Goal: Task Accomplishment & Management: Complete application form

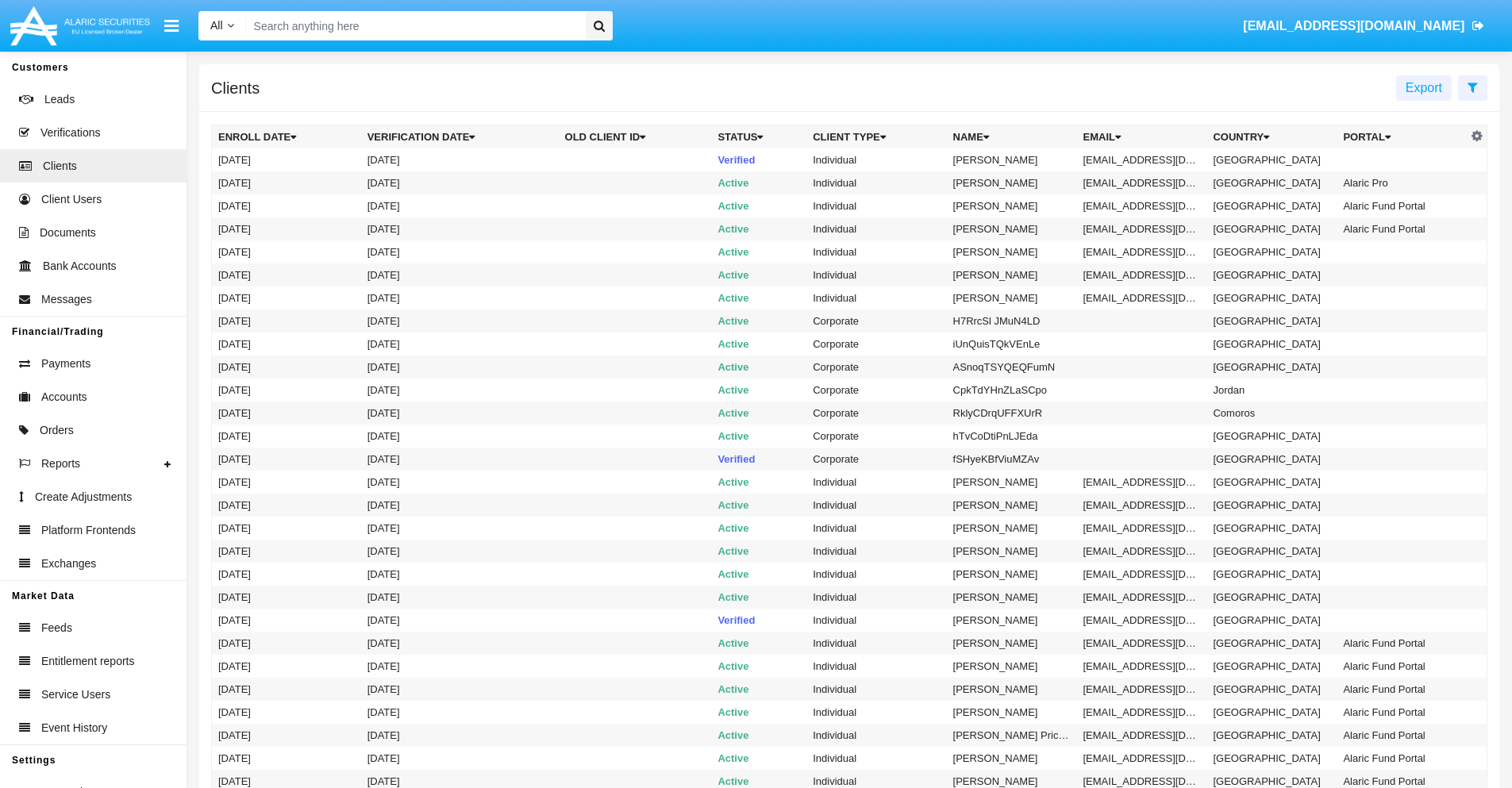
click at [1472, 87] on icon at bounding box center [1473, 87] width 10 height 13
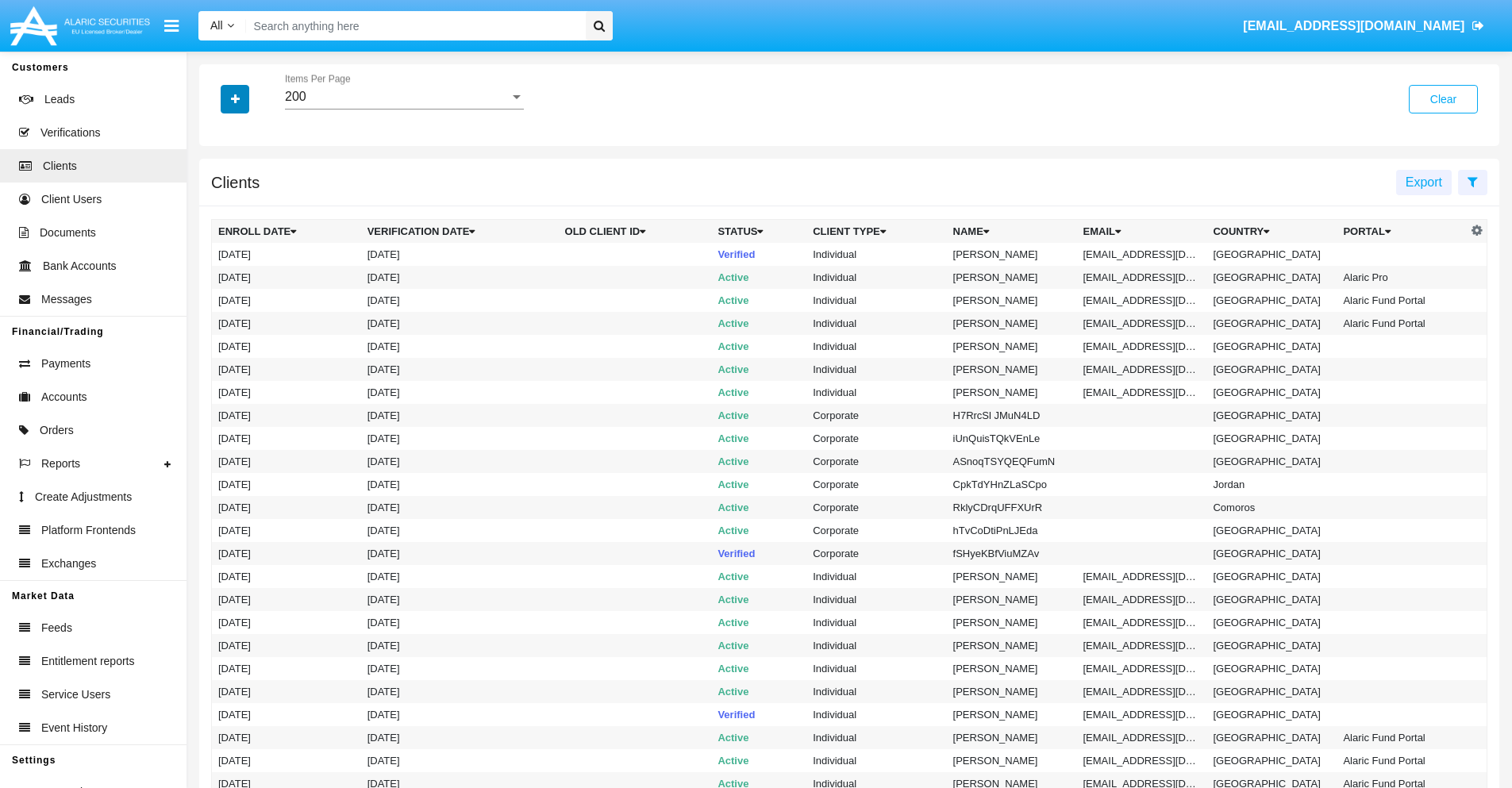
click at [235, 99] on icon "button" at bounding box center [236, 99] width 9 height 11
click at [247, 269] on span "Email" at bounding box center [247, 269] width 32 height 19
click at [218, 276] on input "Email" at bounding box center [217, 276] width 1 height 1
checkbox input "true"
click at [235, 99] on icon "button" at bounding box center [236, 99] width 9 height 11
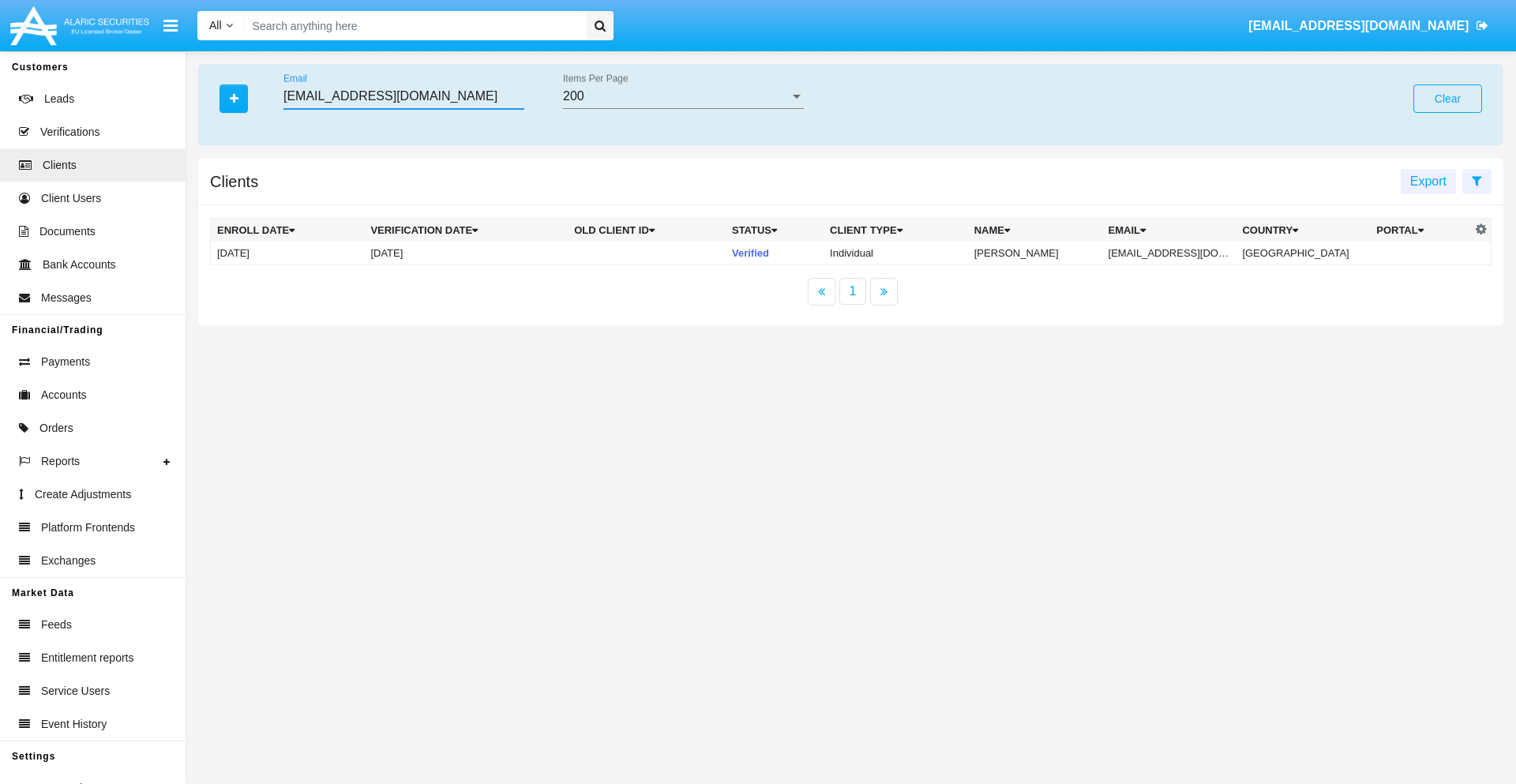
type input "[EMAIL_ADDRESS][DOMAIN_NAME]"
click at [1180, 252] on td "[EMAIL_ADDRESS][DOMAIN_NAME]" at bounding box center [1170, 252] width 134 height 23
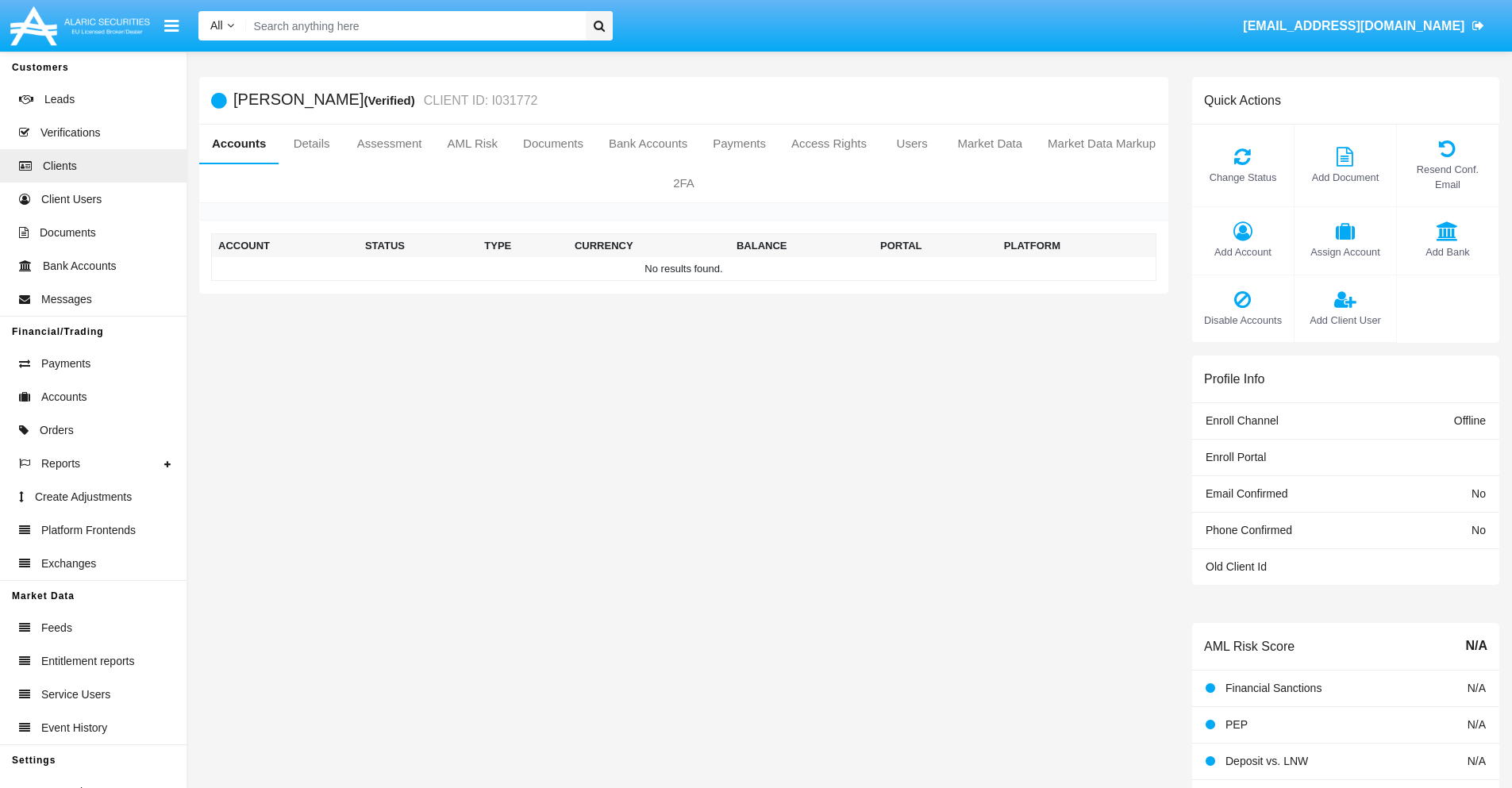
click at [1243, 251] on span "Add Account" at bounding box center [1243, 251] width 86 height 15
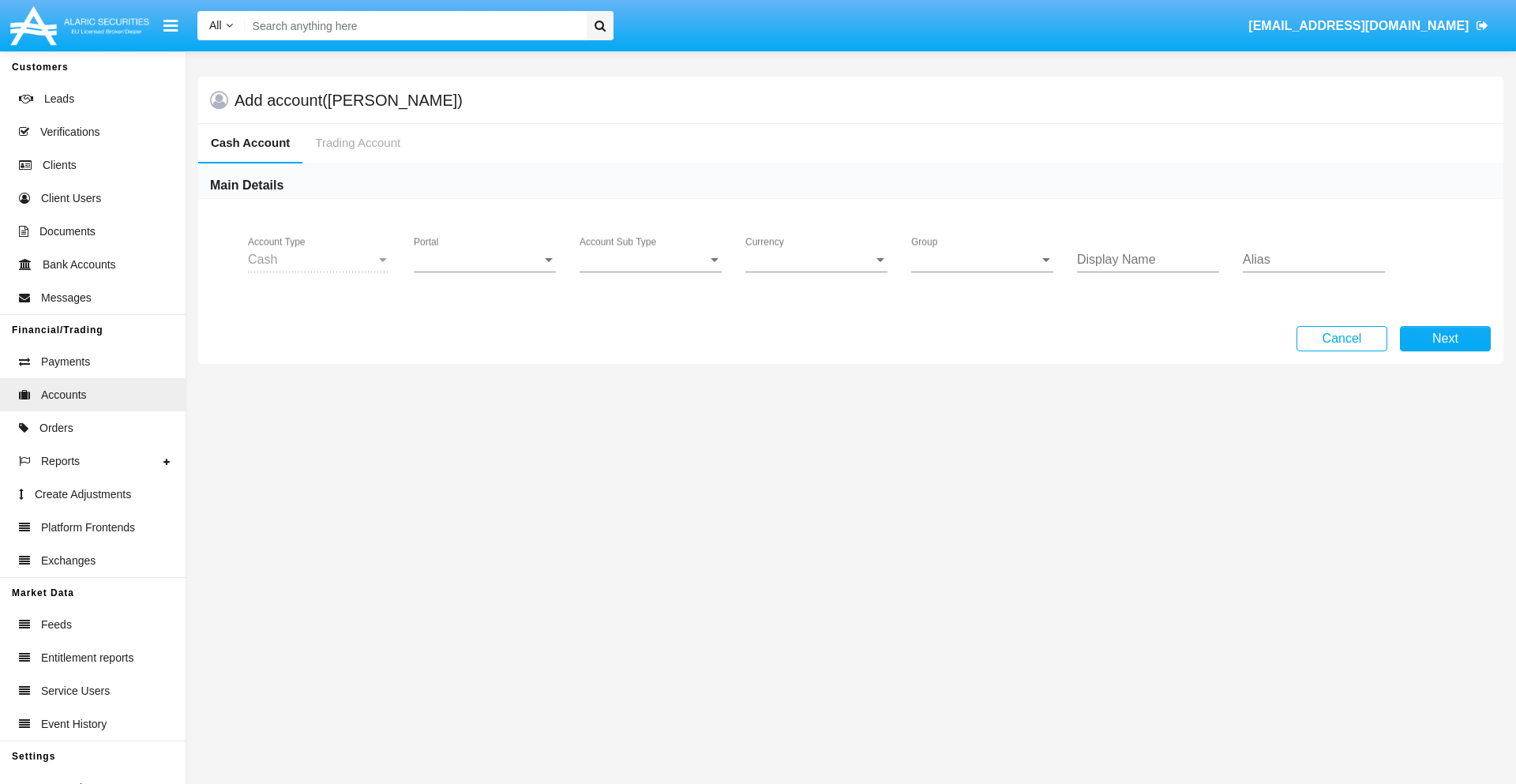
click at [484, 259] on span "Portal" at bounding box center [477, 259] width 128 height 14
click at [486, 385] on span "Alaric Pro" at bounding box center [486, 385] width 146 height 38
click at [651, 259] on span "Account Sub Type" at bounding box center [643, 259] width 128 height 14
click at [651, 271] on span "Trading Cash" at bounding box center [650, 271] width 142 height 38
click at [982, 259] on span "Group" at bounding box center [975, 259] width 128 height 14
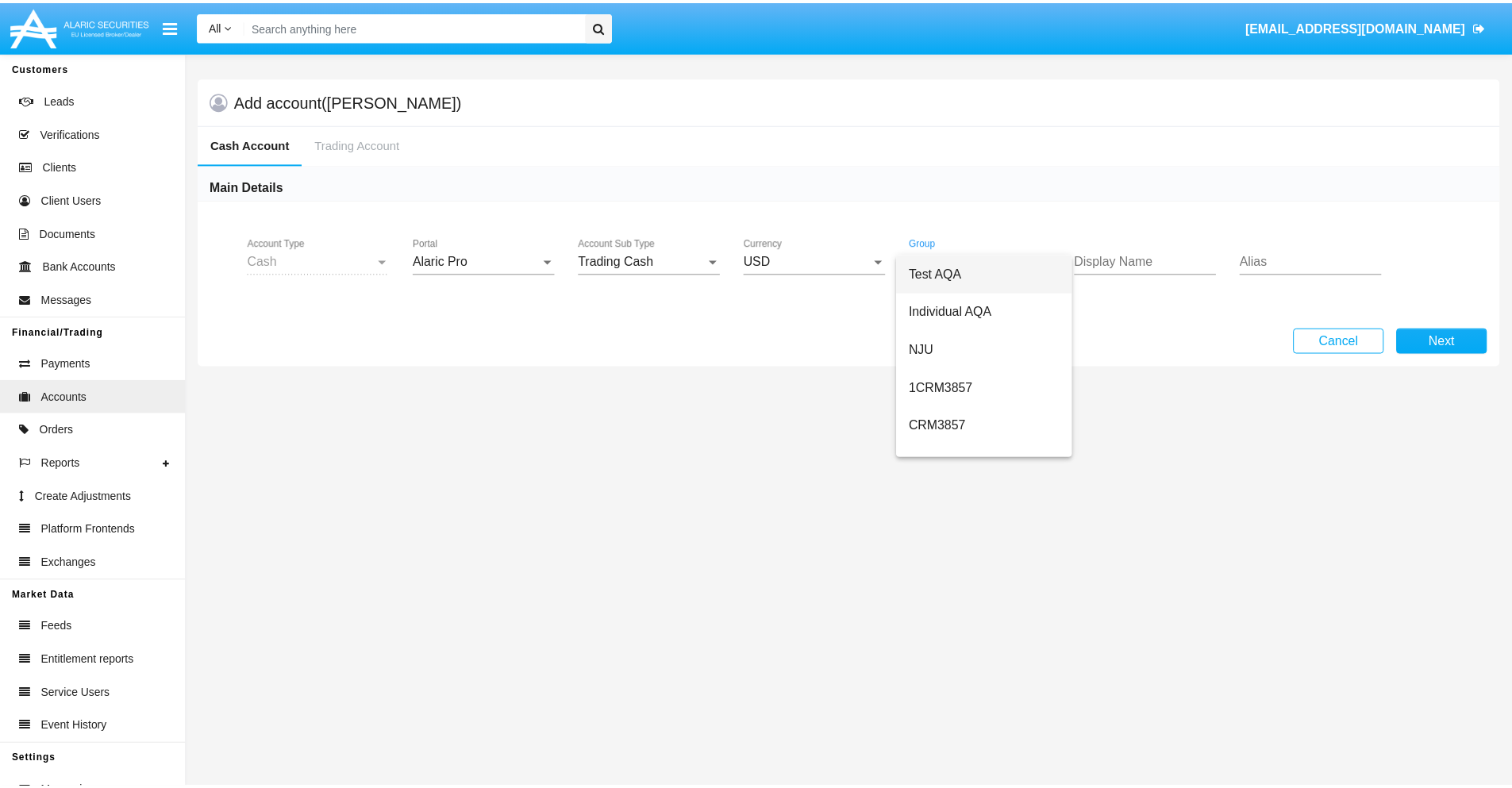
scroll to position [711, 0]
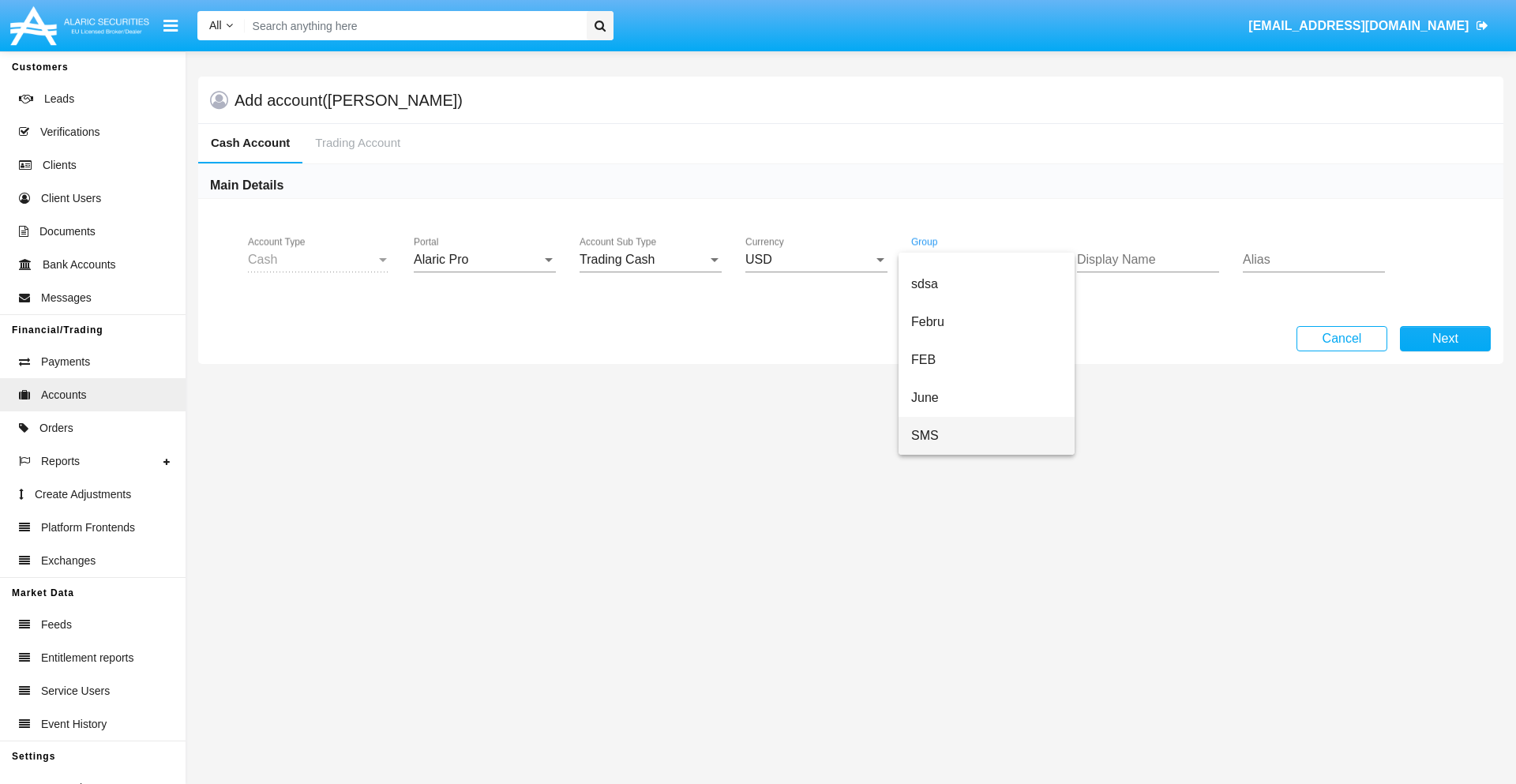
click at [986, 436] on span "SMS" at bounding box center [986, 436] width 151 height 38
type input "azure"
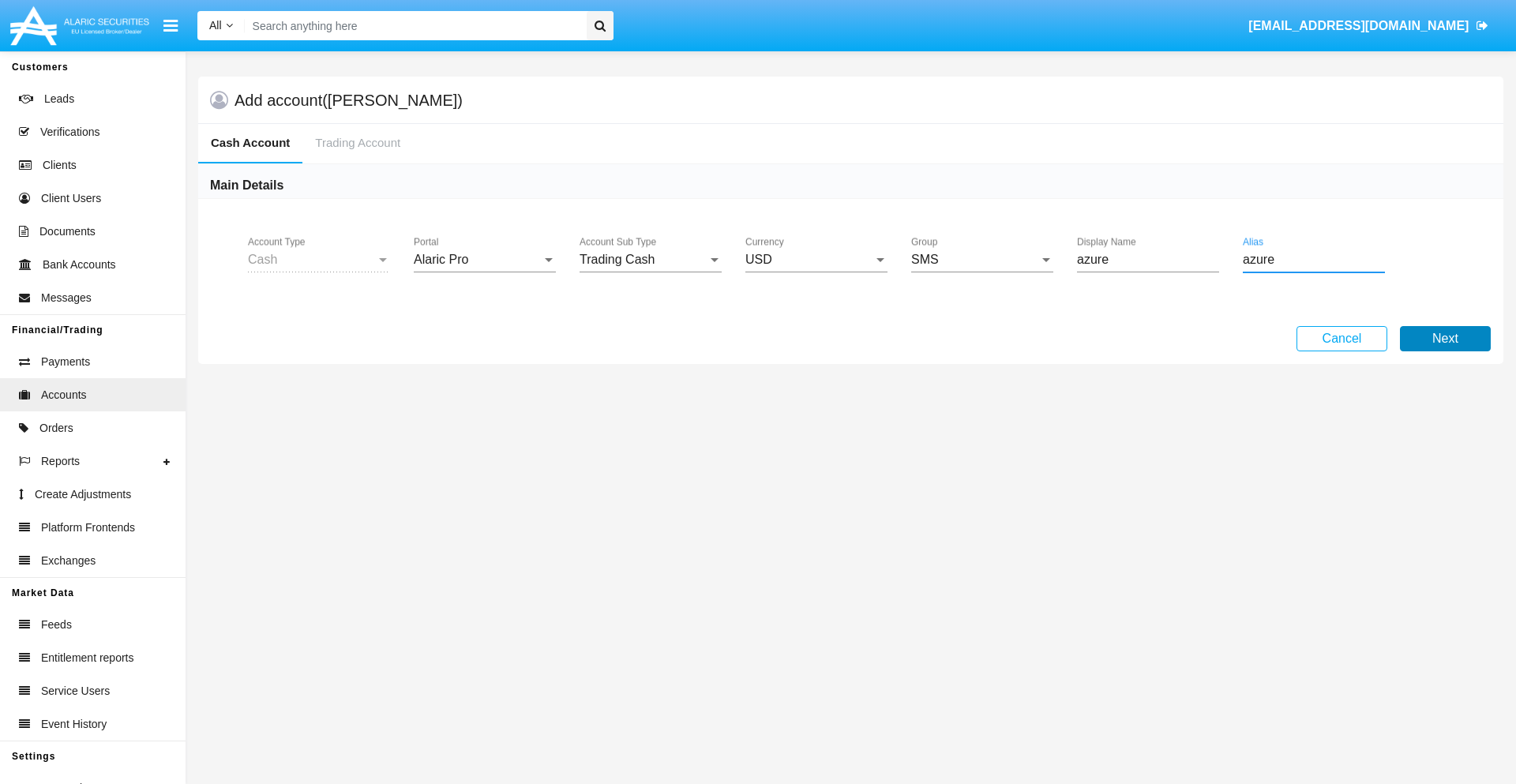
click at [1444, 339] on button "Next" at bounding box center [1444, 338] width 90 height 25
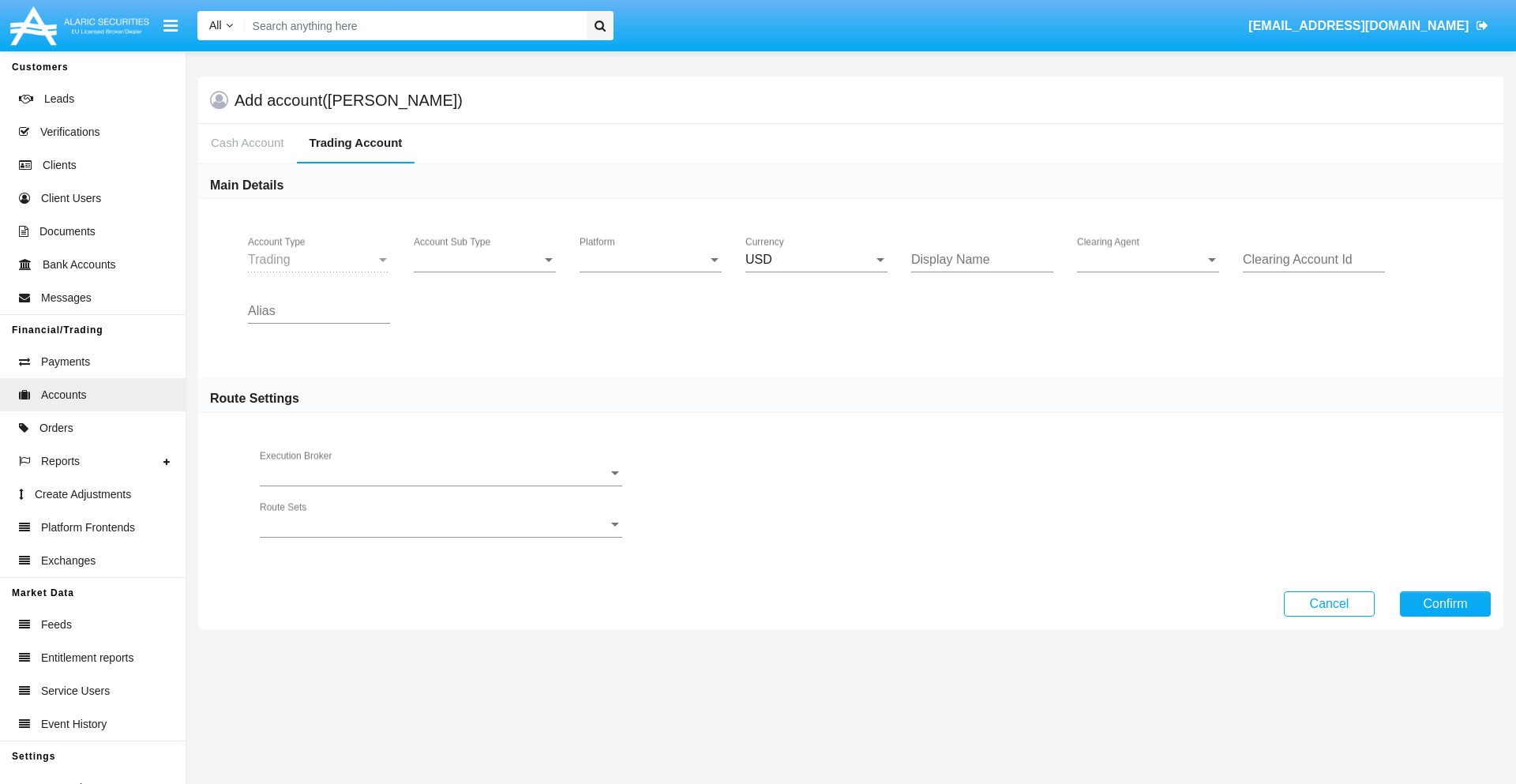
click at [484, 259] on span "Account Sub Type" at bounding box center [477, 259] width 128 height 14
click at [484, 271] on span "Trading" at bounding box center [484, 271] width 142 height 38
click at [651, 259] on span "Platform" at bounding box center [643, 259] width 128 height 14
click at [651, 271] on span "Hammer Lite" at bounding box center [650, 271] width 142 height 38
click at [1148, 259] on span "Clearing Agent" at bounding box center [1140, 259] width 128 height 14
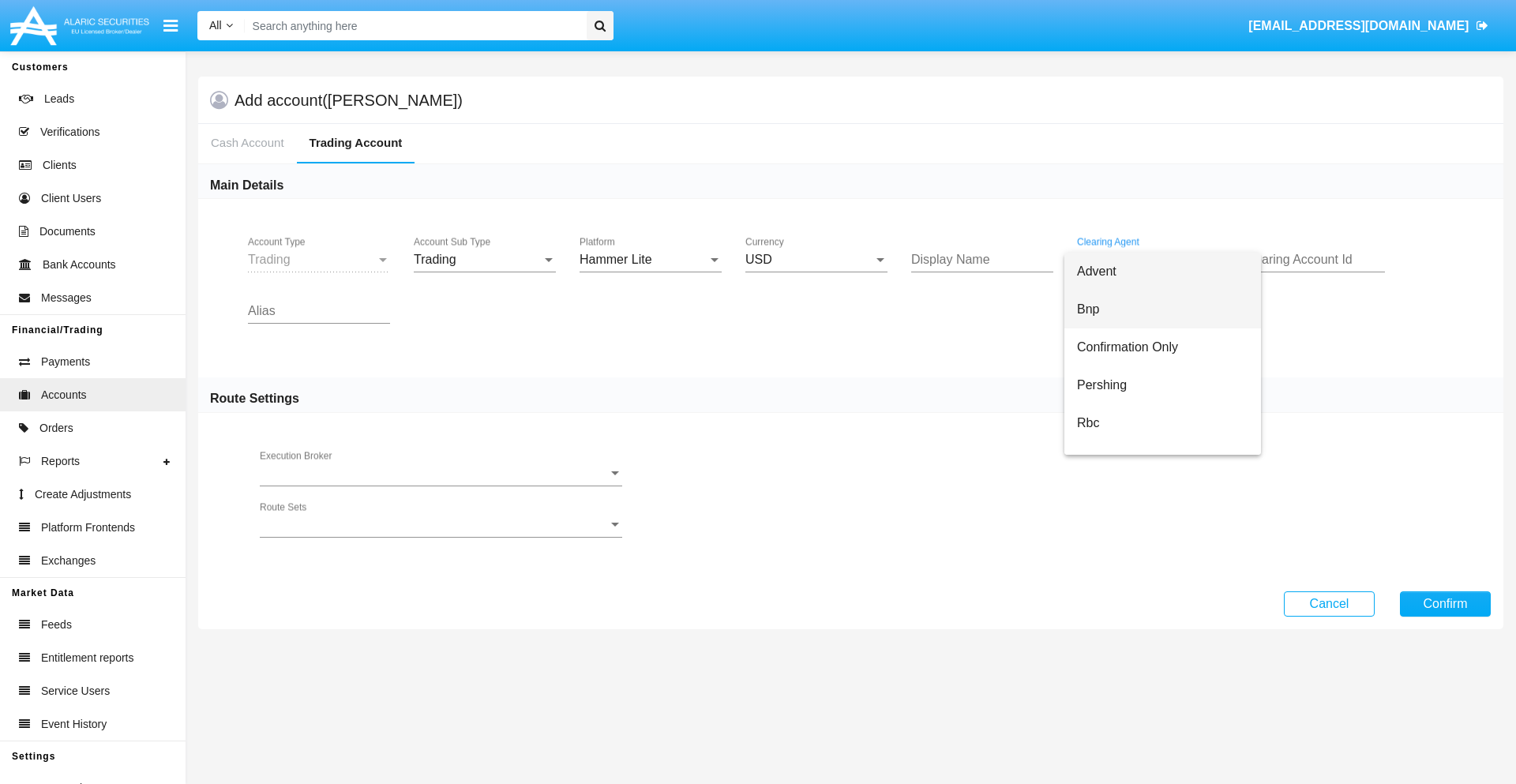
click at [1162, 309] on span "Bnp" at bounding box center [1162, 309] width 172 height 38
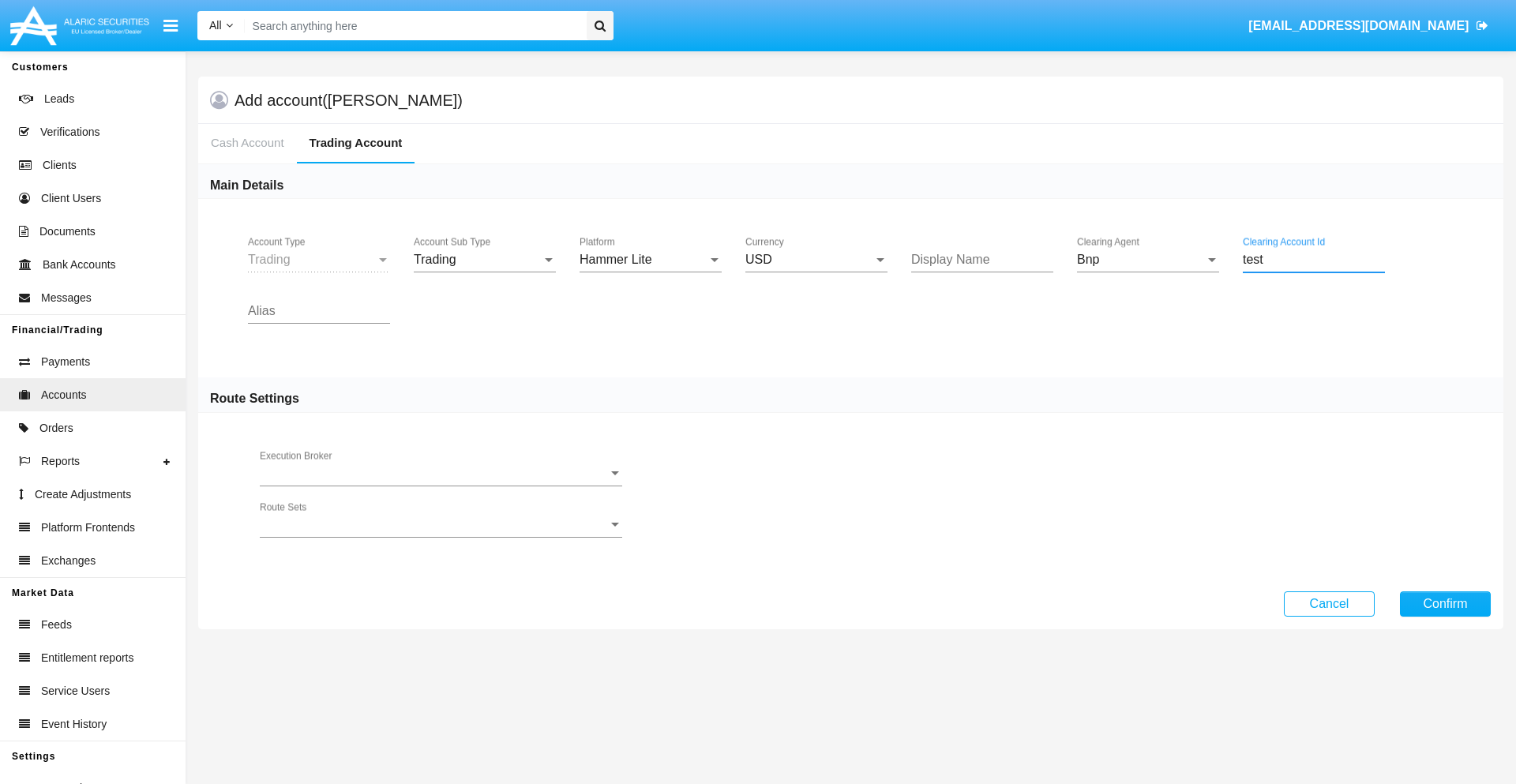
type input "test"
type input "azure"
type input "blue"
click at [1444, 603] on button "Confirm" at bounding box center [1444, 603] width 90 height 25
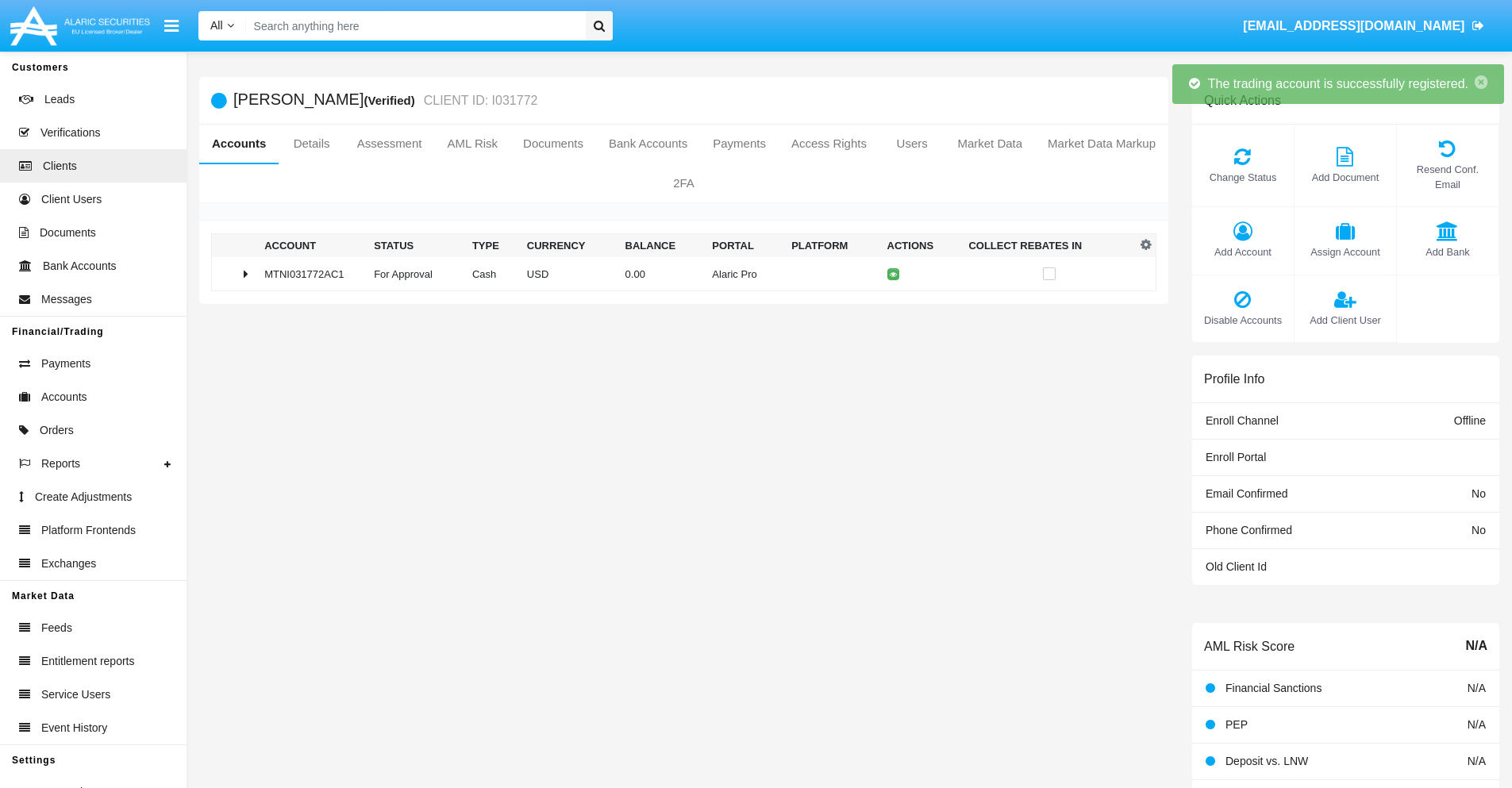
click at [678, 274] on td "0.00" at bounding box center [662, 274] width 88 height 34
click at [892, 274] on icon at bounding box center [896, 274] width 7 height 7
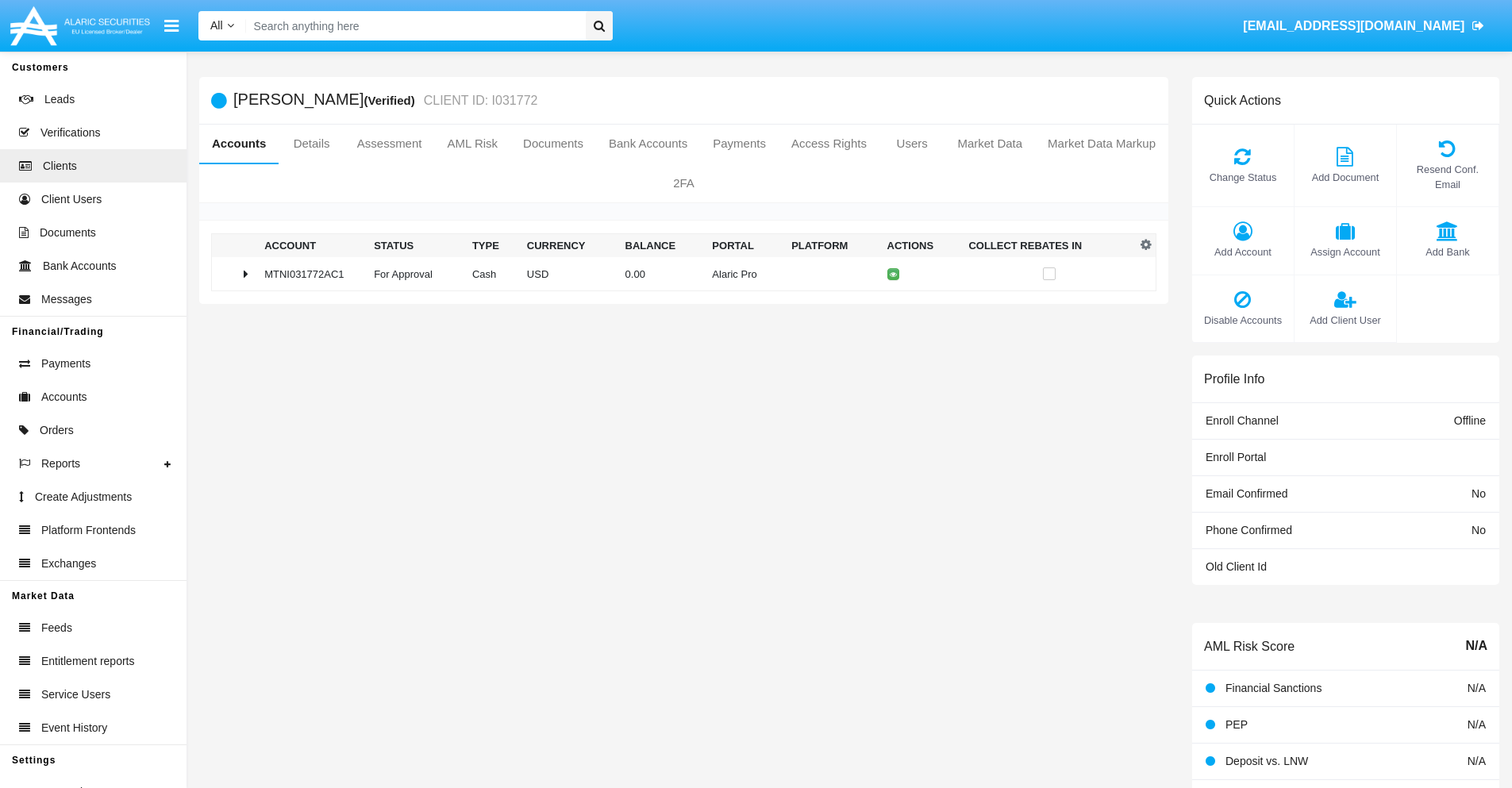
click at [678, 274] on td "0.00" at bounding box center [662, 274] width 88 height 34
click at [892, 307] on icon at bounding box center [896, 307] width 7 height 7
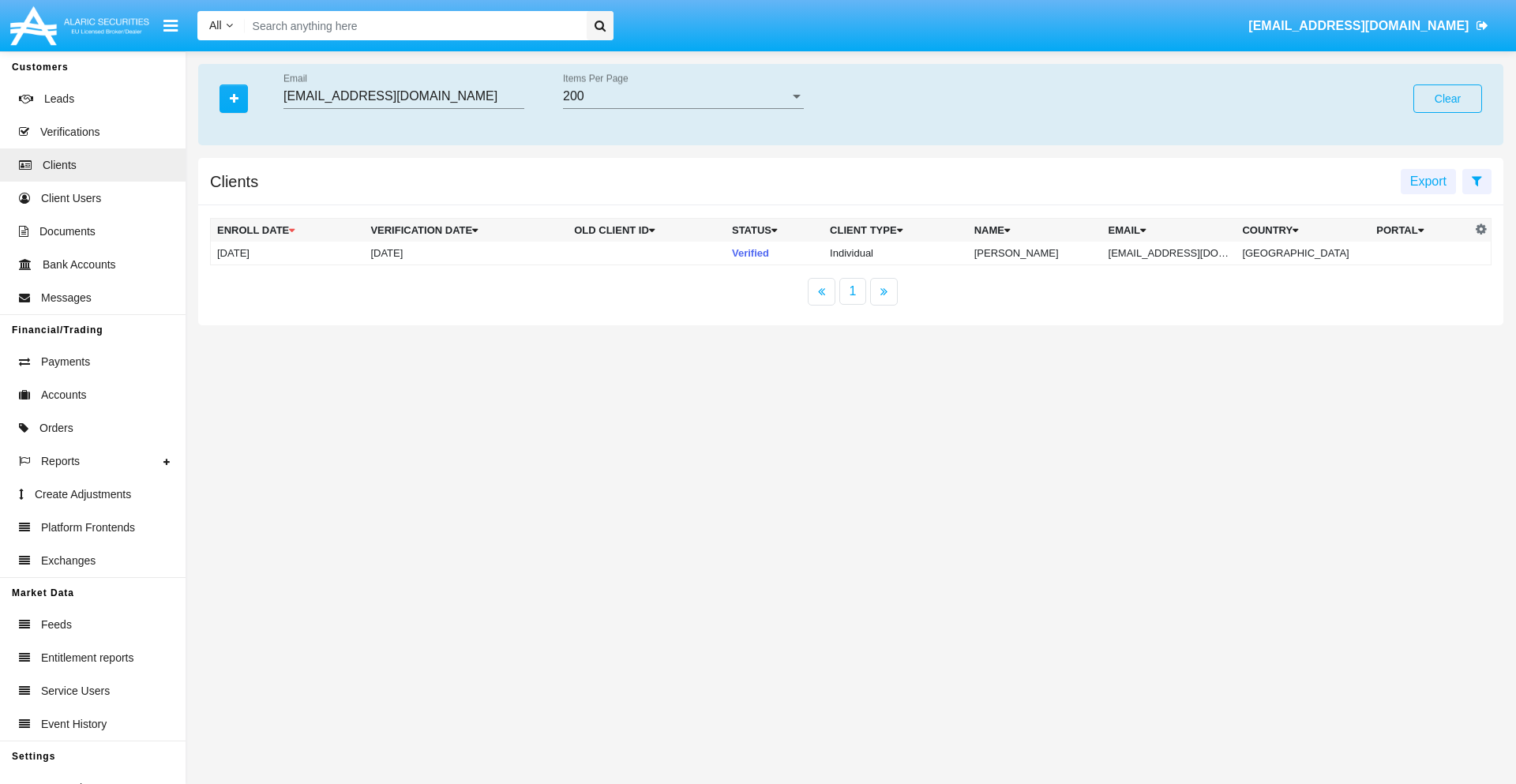
click at [1447, 98] on button "Clear" at bounding box center [1448, 98] width 69 height 28
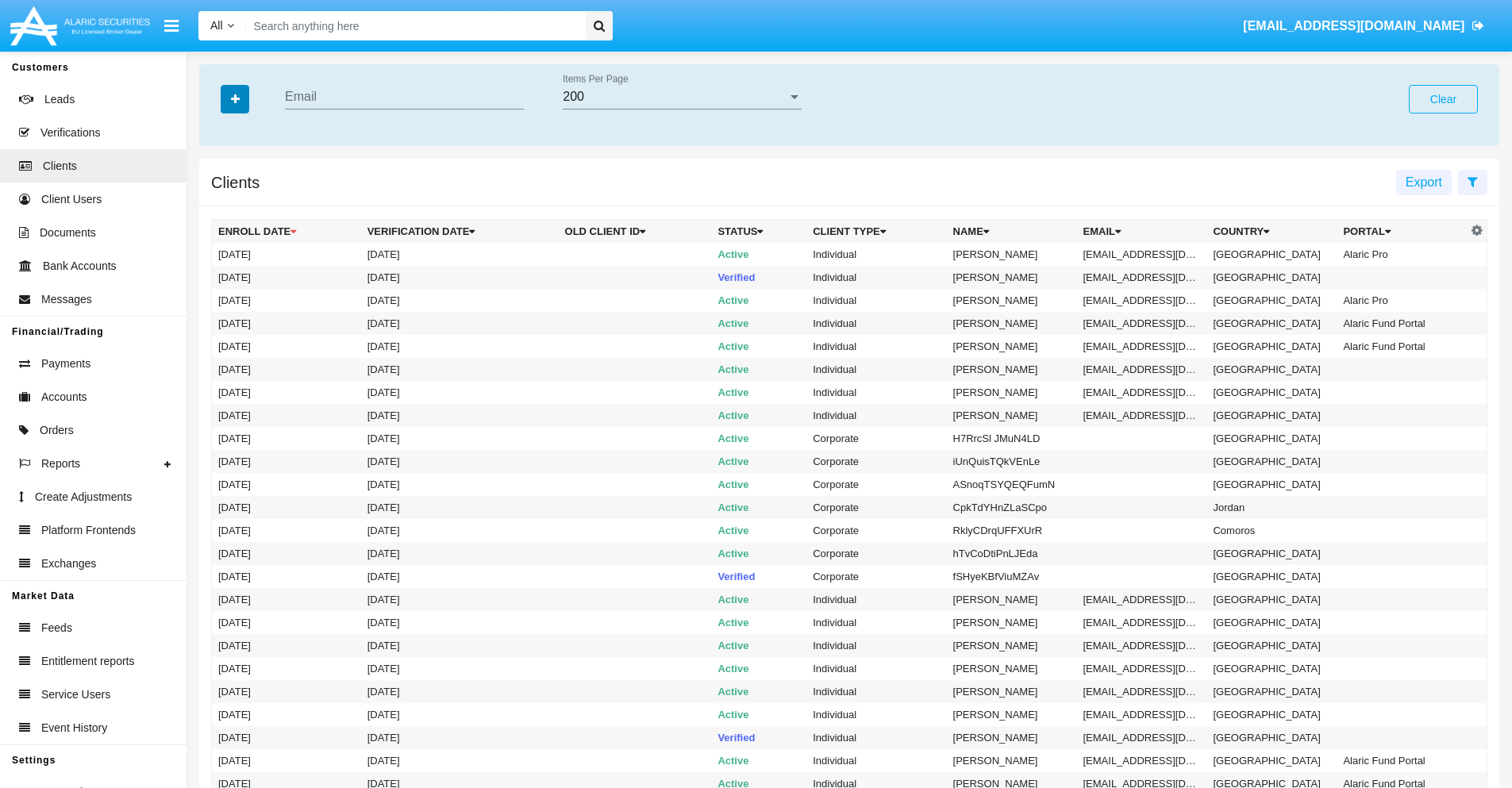
click at [235, 99] on icon "button" at bounding box center [236, 99] width 9 height 11
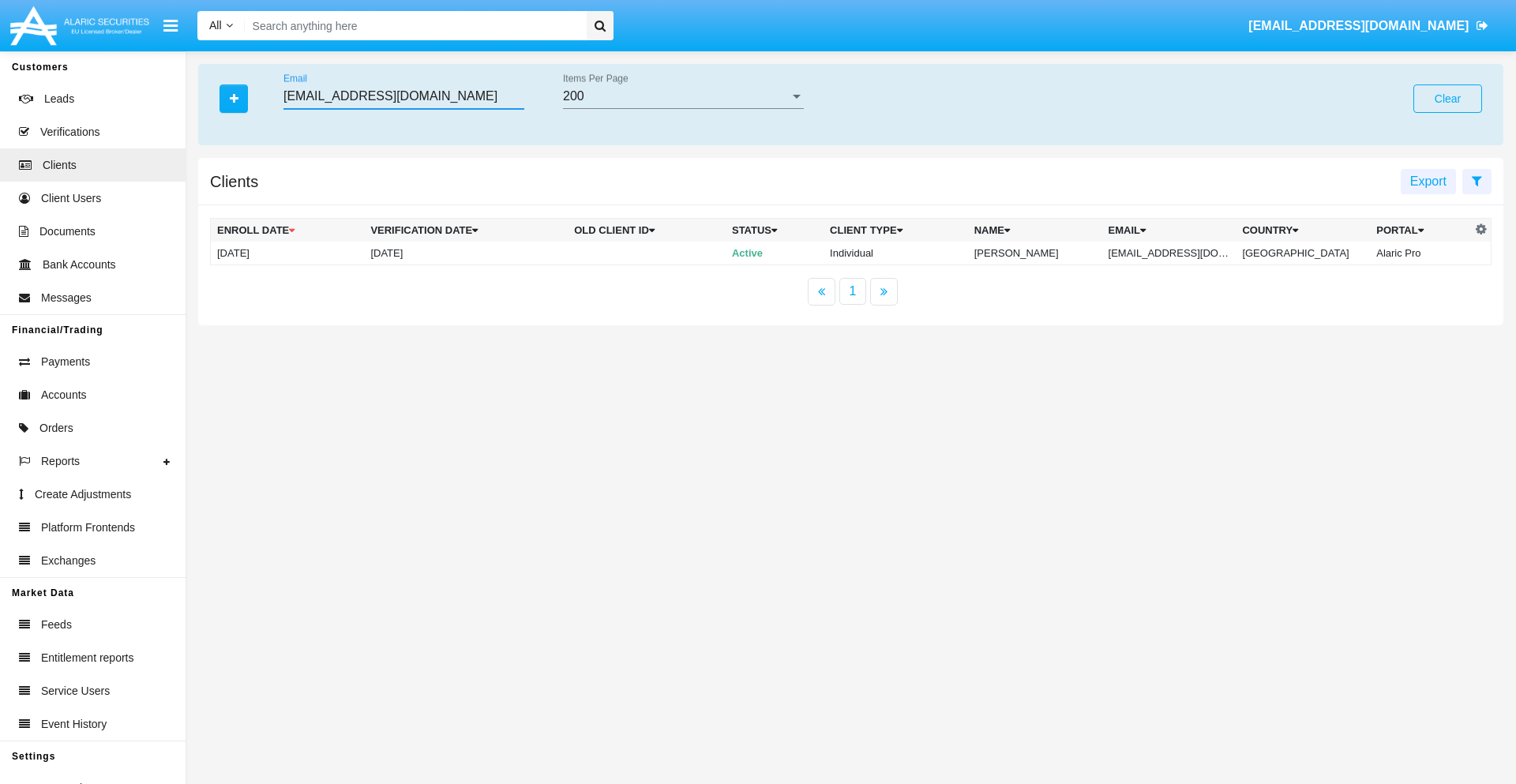
type input "3gu_cbe2@woi8de0vv.ph"
click at [1180, 252] on td "3gu_cbe2@woi8de0vv.ph" at bounding box center [1170, 252] width 134 height 23
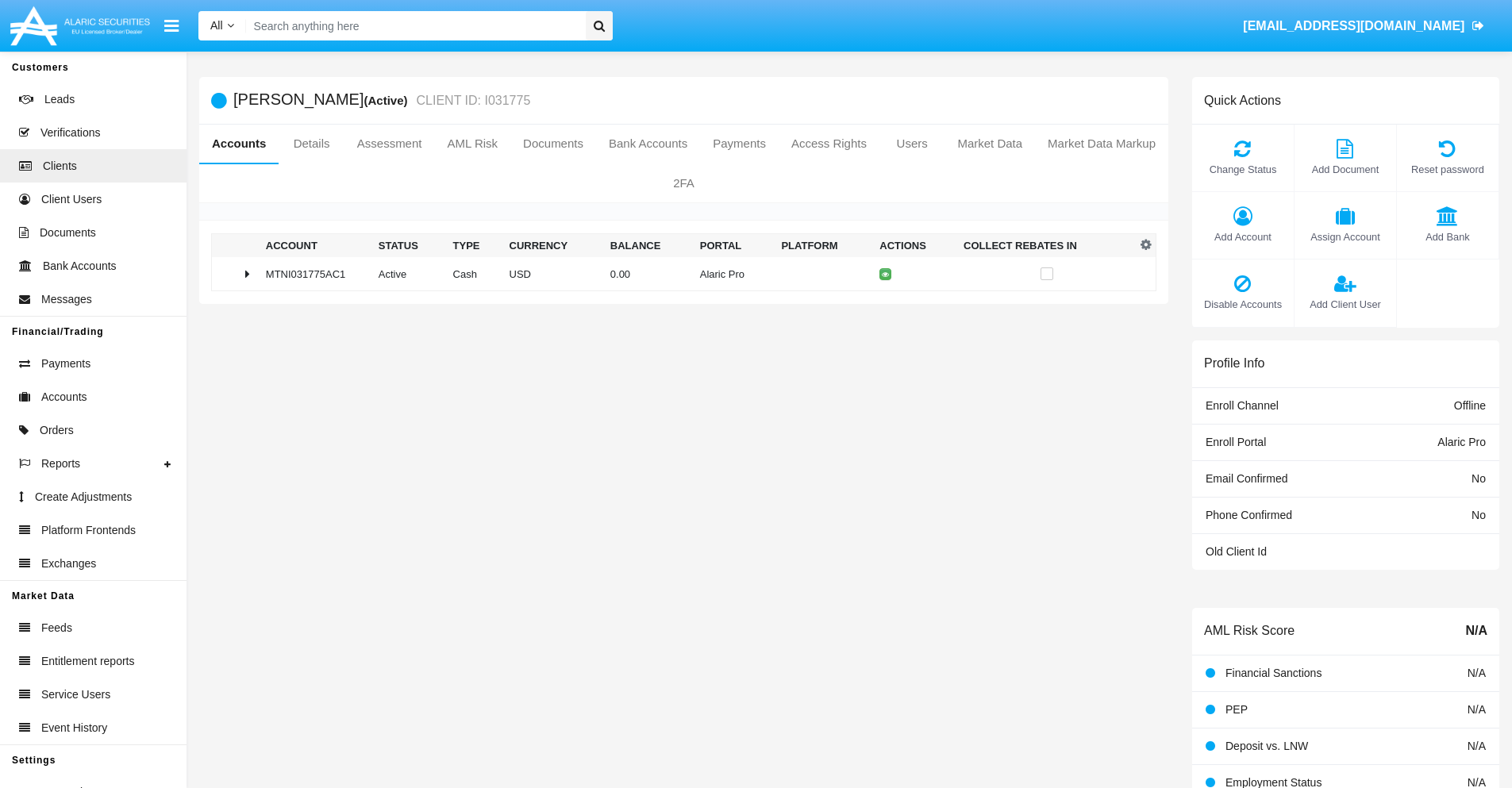
click at [1243, 236] on span "Add Account" at bounding box center [1243, 236] width 86 height 15
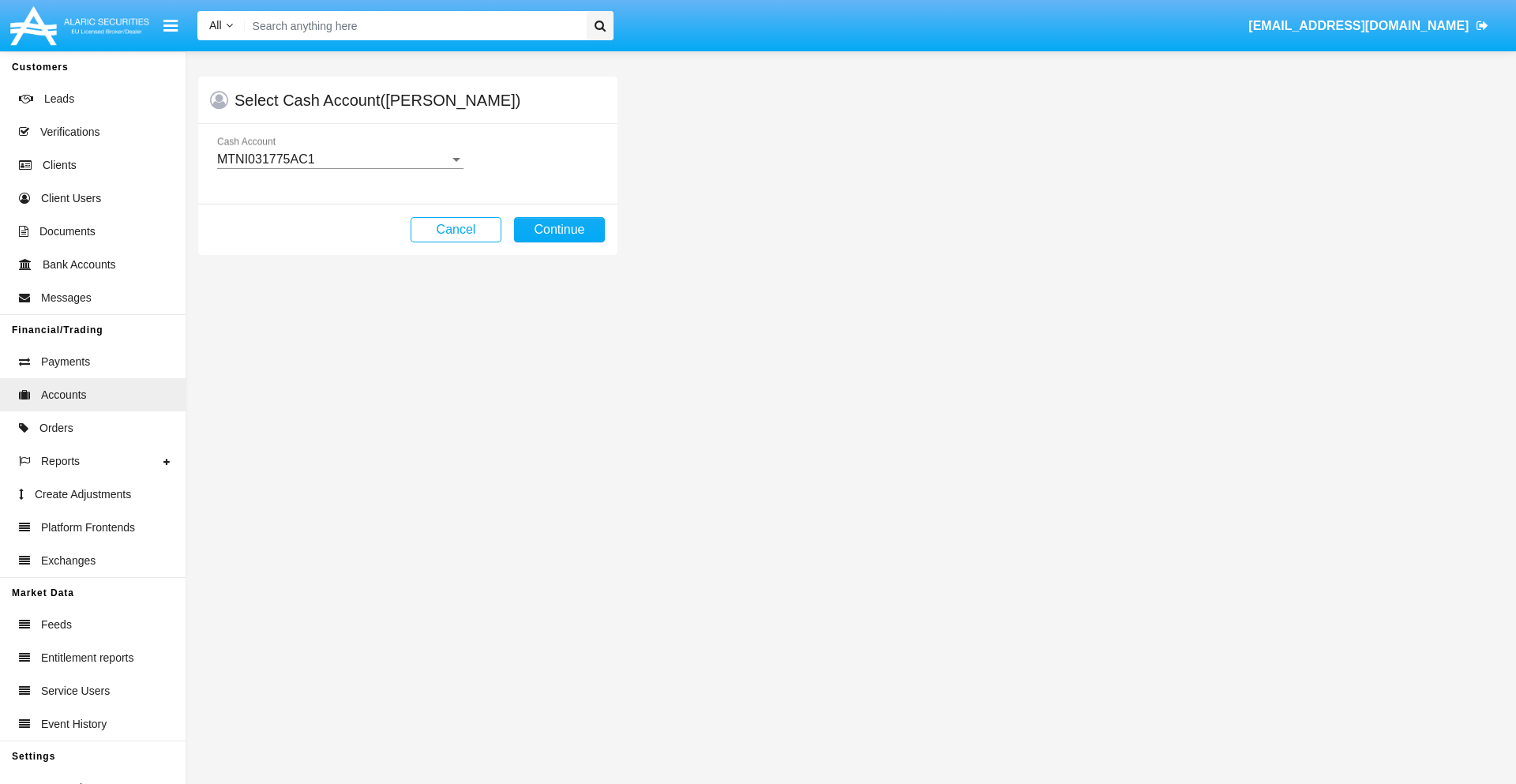
click at [340, 159] on div "MTNI031775AC1" at bounding box center [333, 159] width 232 height 14
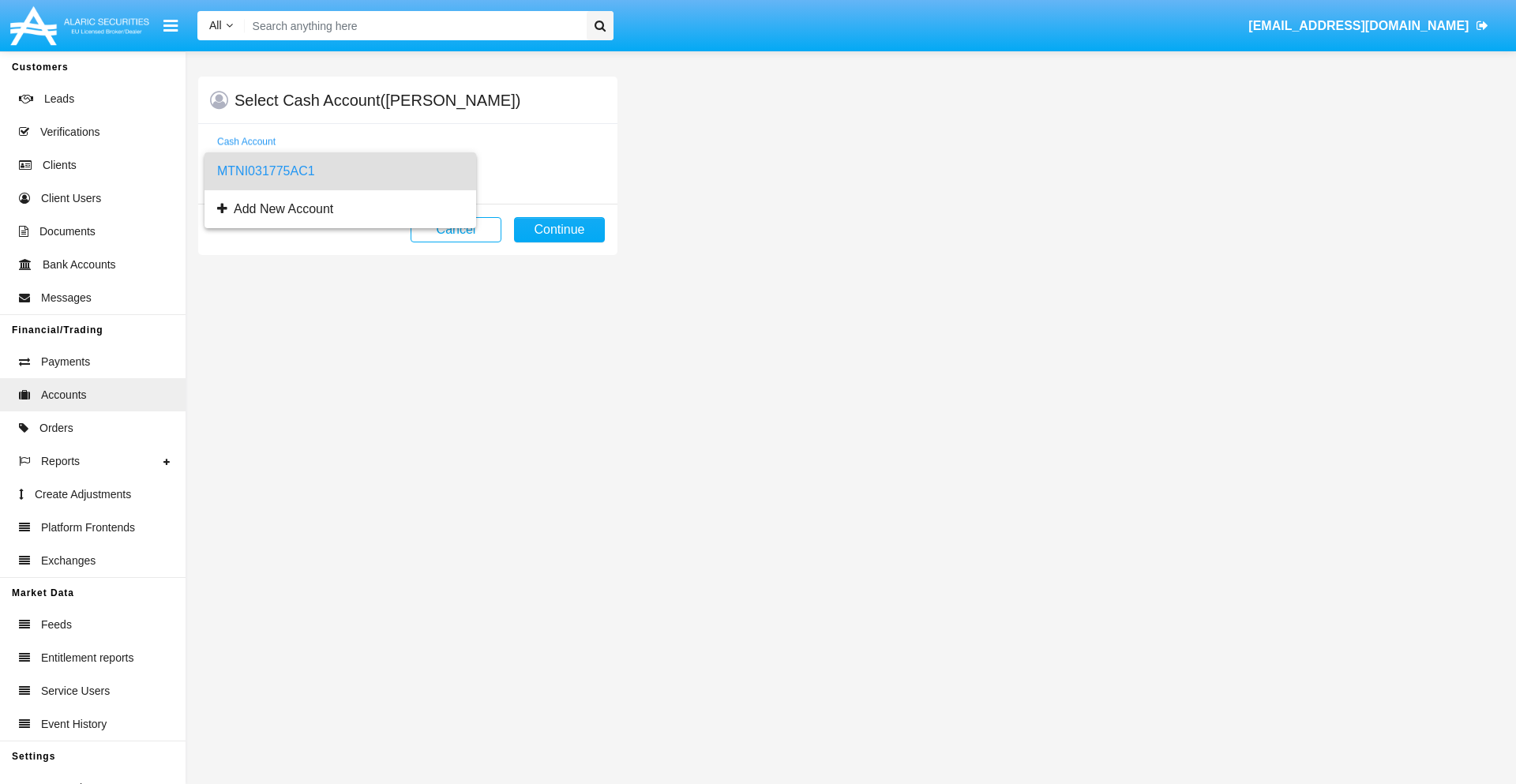
click at [340, 171] on span "MTNI031775AC1" at bounding box center [340, 171] width 246 height 38
click at [559, 230] on button "Continue" at bounding box center [558, 229] width 90 height 25
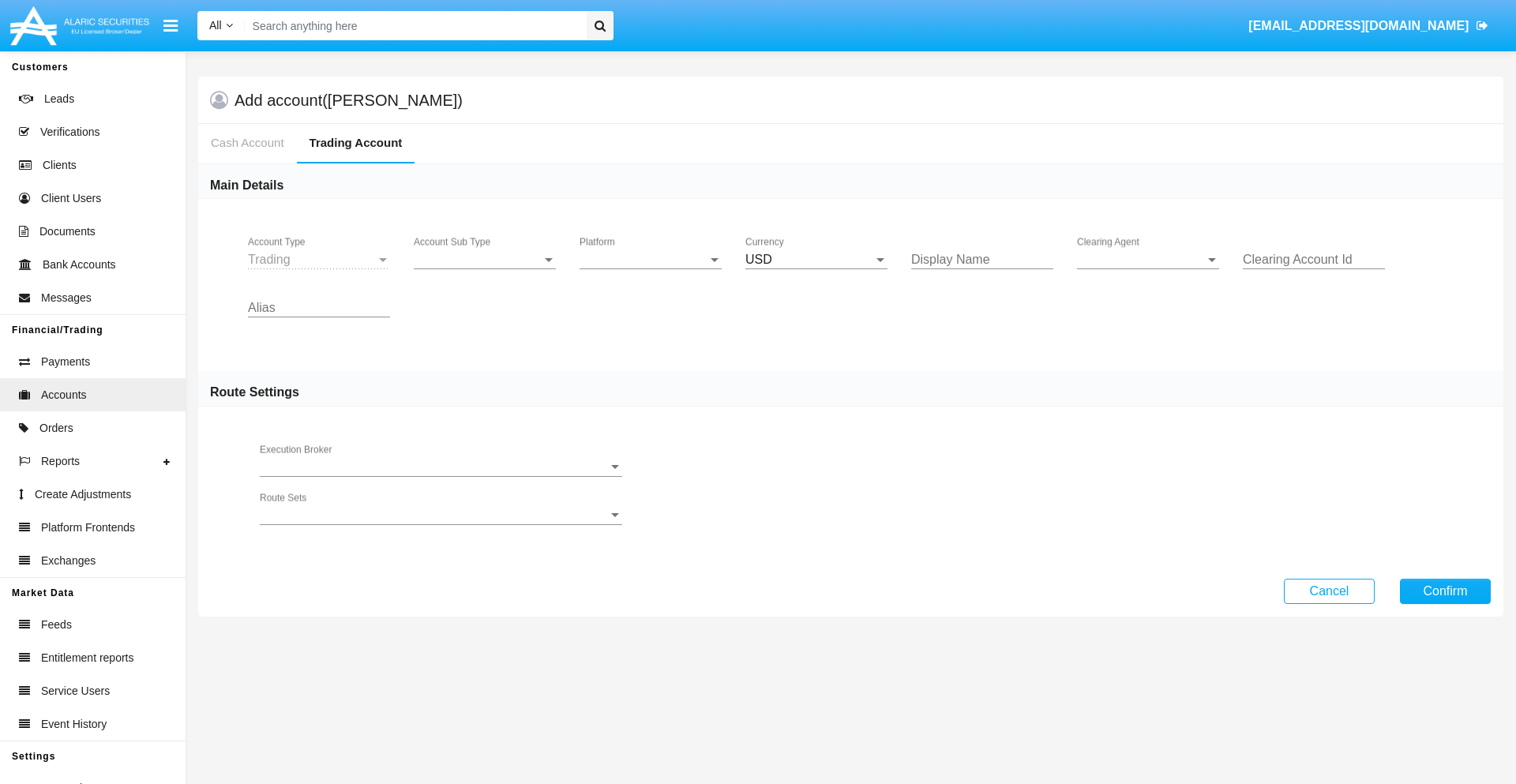
click at [484, 259] on span "Account Sub Type" at bounding box center [477, 259] width 128 height 14
click at [484, 271] on span "Trading" at bounding box center [484, 271] width 142 height 38
click at [651, 259] on span "Platform" at bounding box center [643, 259] width 128 height 14
click at [651, 271] on span "Hammer Lite" at bounding box center [650, 271] width 142 height 38
click at [1148, 259] on span "Clearing Agent" at bounding box center [1140, 259] width 128 height 14
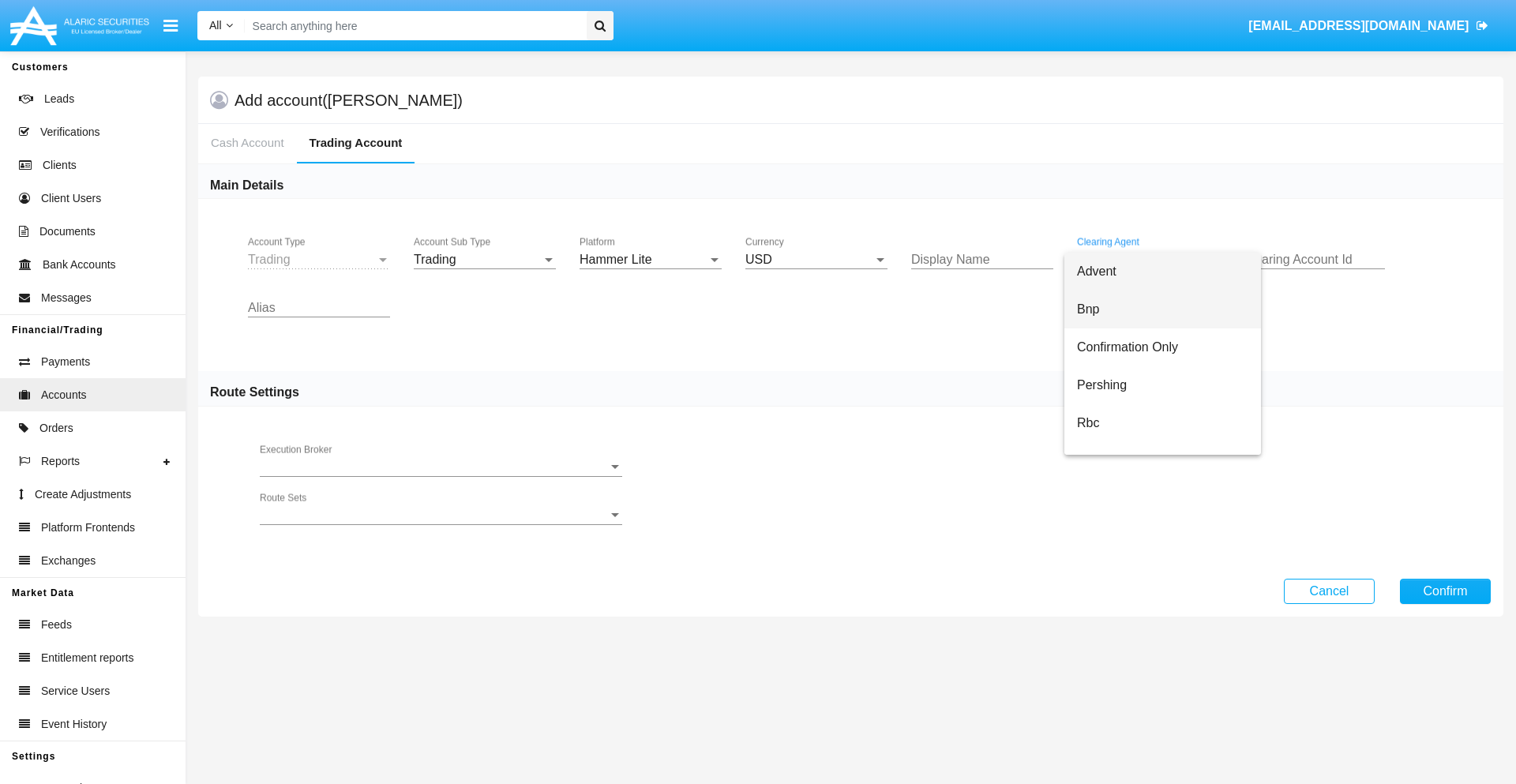
click at [1162, 309] on span "Bnp" at bounding box center [1162, 309] width 172 height 38
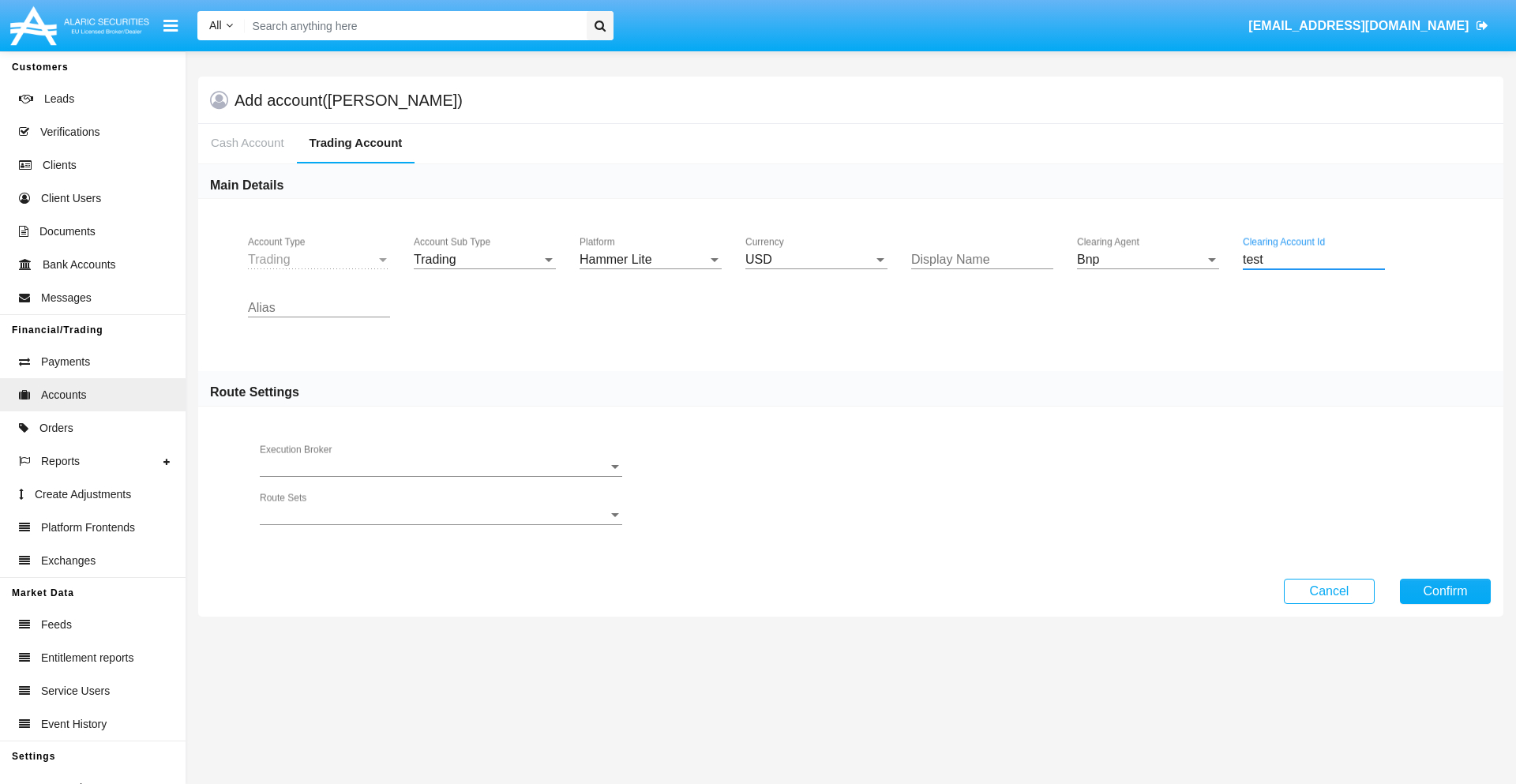
type input "test"
type input "lime"
click at [1444, 590] on button "Confirm" at bounding box center [1444, 590] width 90 height 25
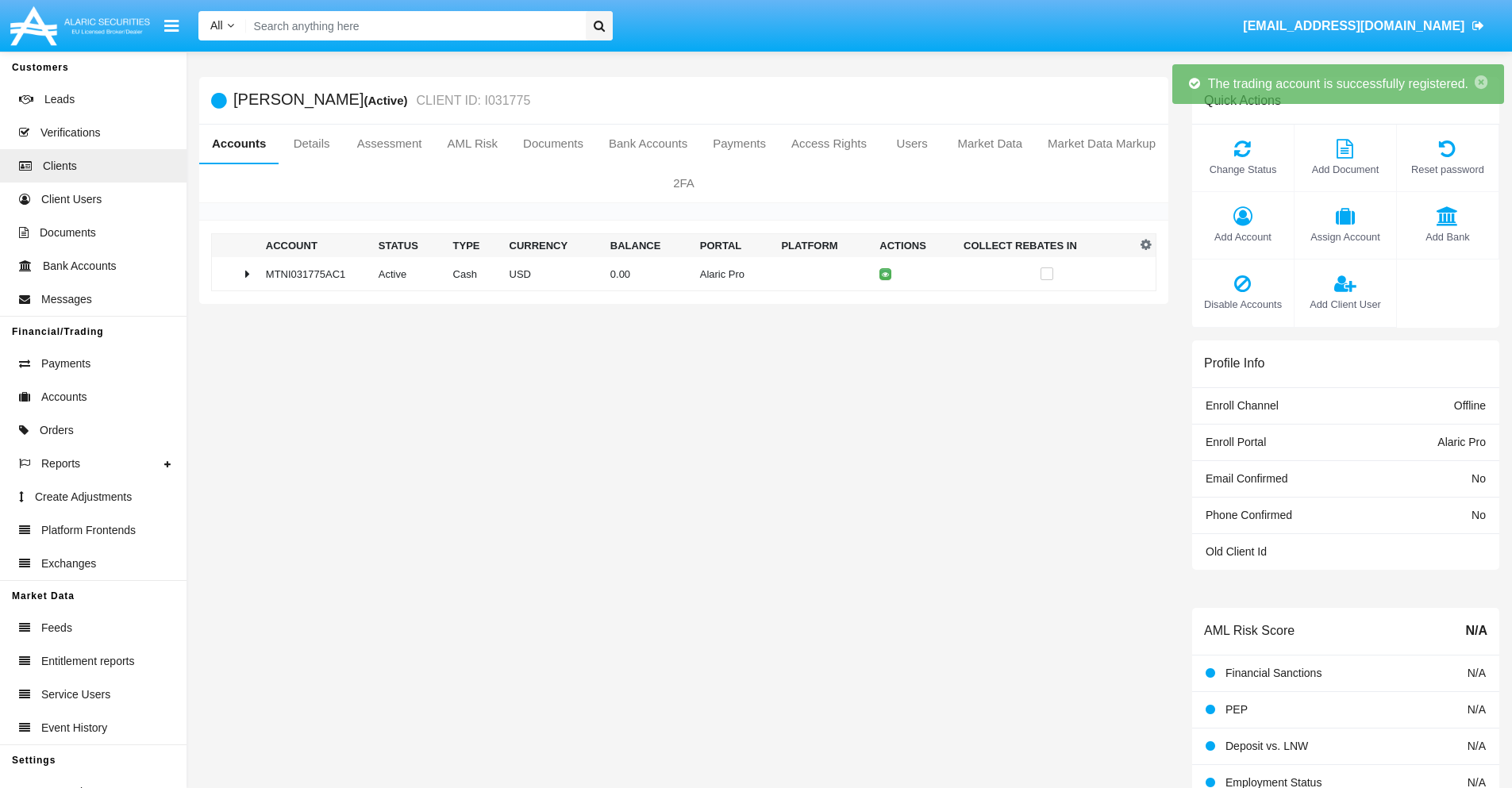
click at [678, 274] on td "0.00" at bounding box center [649, 274] width 90 height 34
